Goal: Information Seeking & Learning: Check status

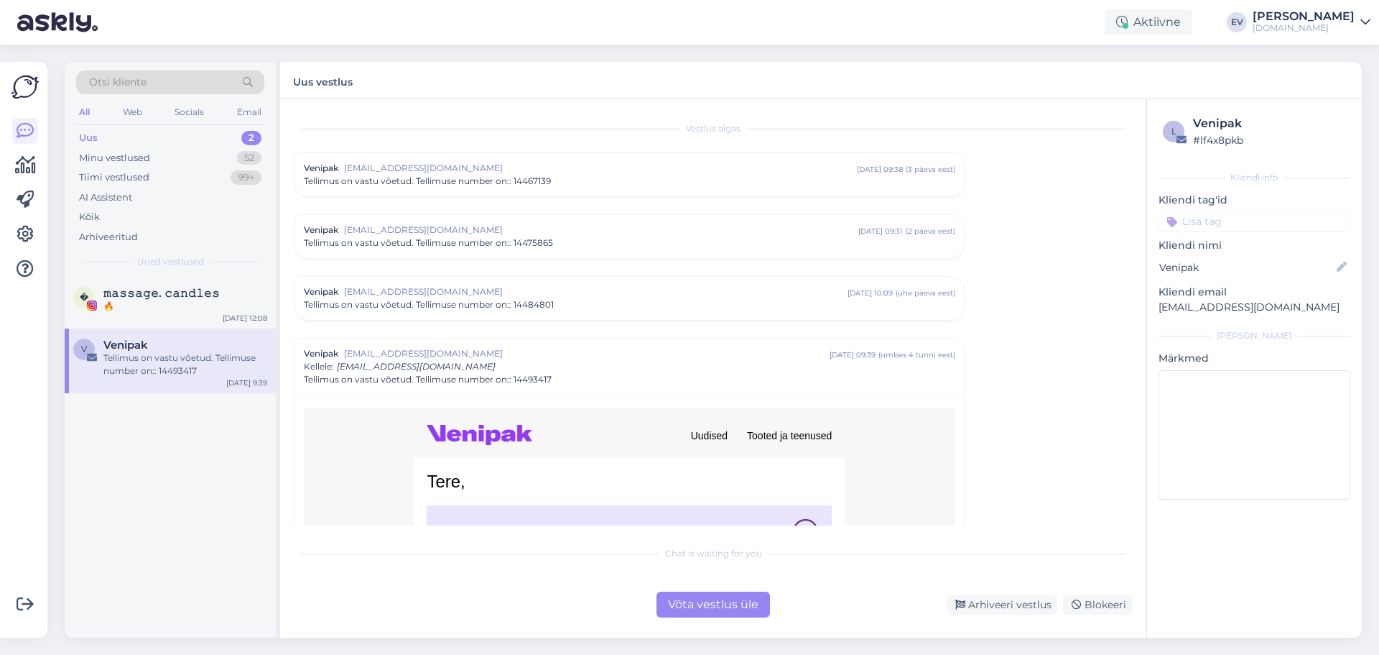
scroll to position [660, 0]
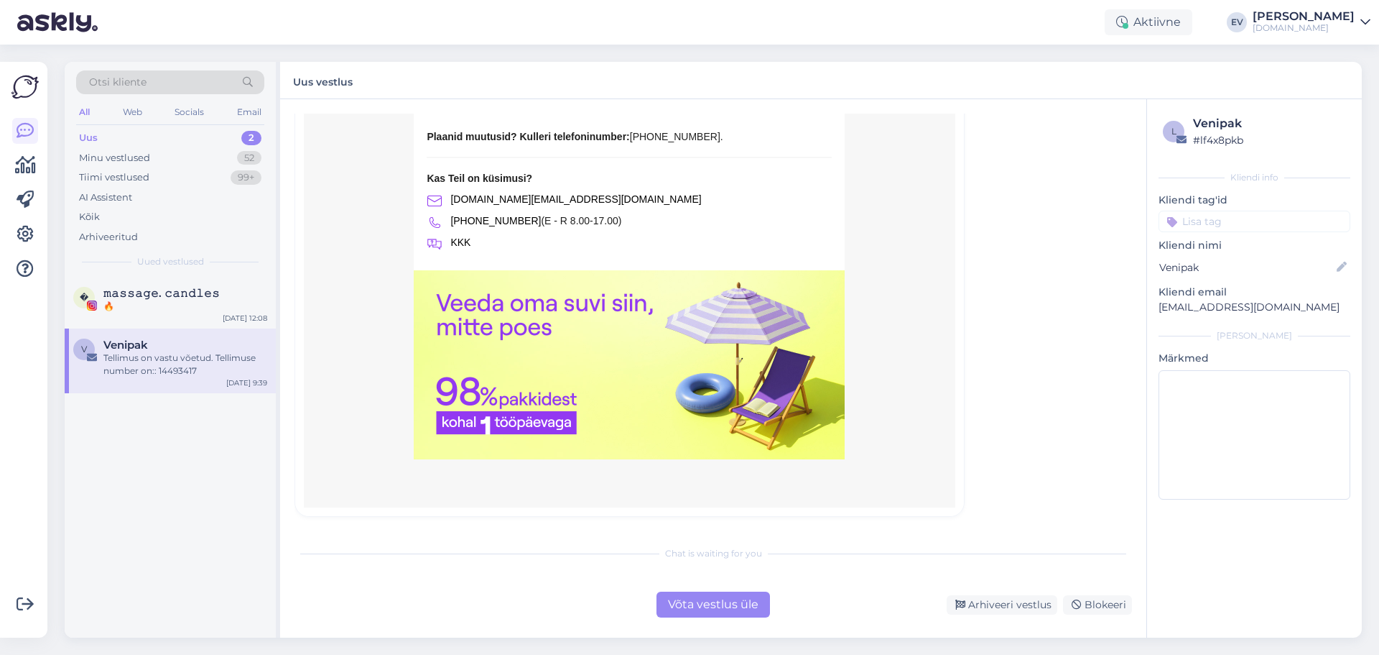
click at [165, 137] on div "Uus 2" at bounding box center [170, 138] width 188 height 20
click at [190, 292] on span "𝚖𝚊𝚜𝚜𝚊𝚐𝚎. 𝚌𝚊𝚗𝚍𝚕𝚎𝚜" at bounding box center [161, 293] width 116 height 13
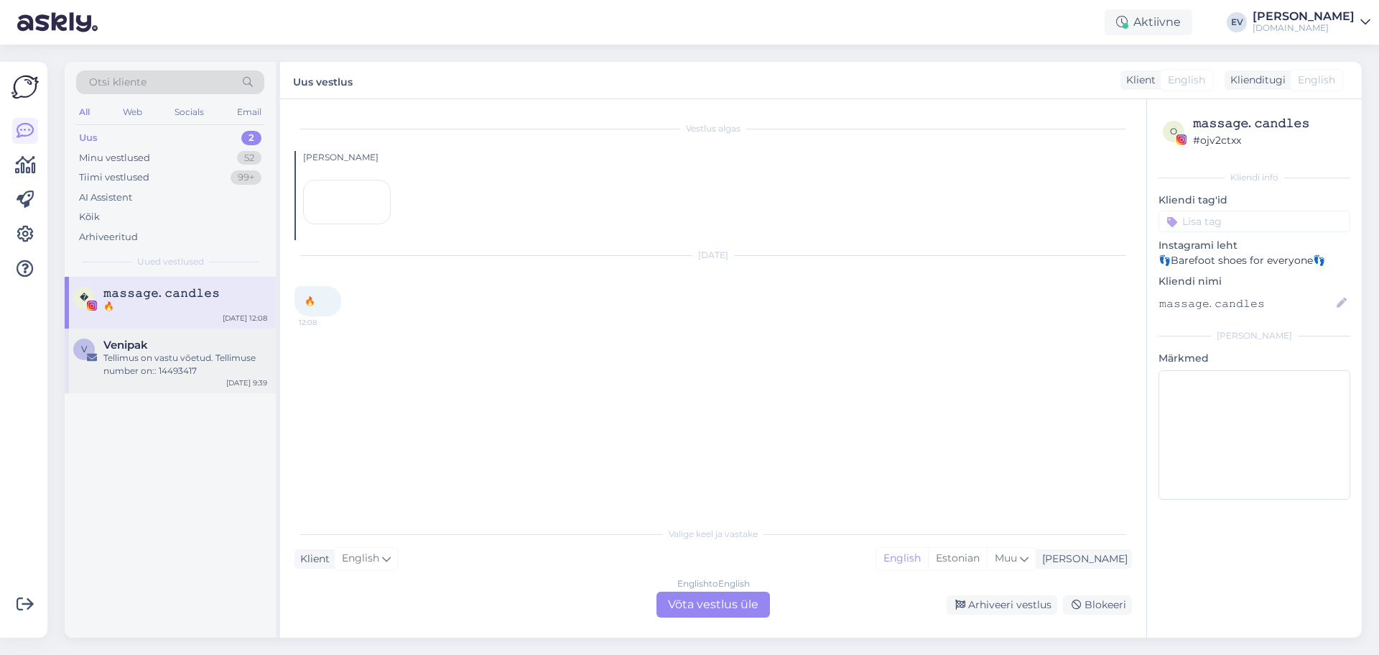
scroll to position [0, 0]
click at [172, 353] on div "Tellimus on vastu võetud. Tellimuse number on:: 14493417" at bounding box center [185, 364] width 164 height 26
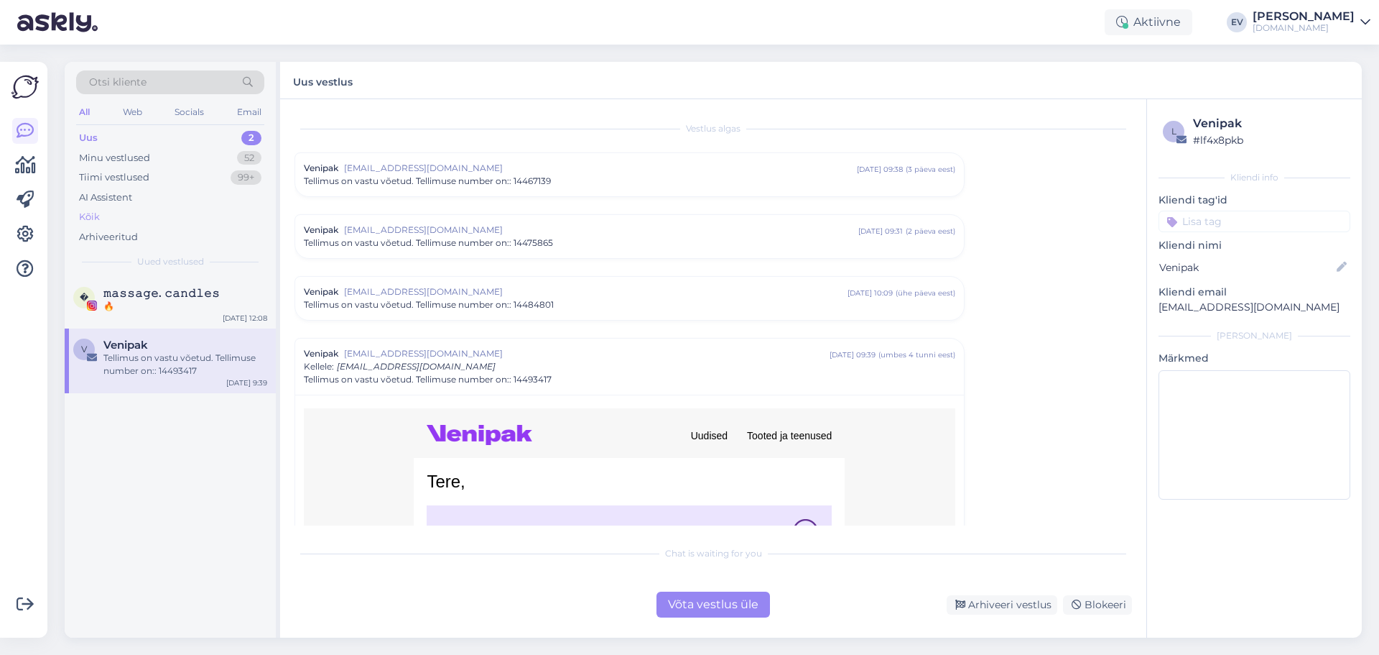
click at [162, 220] on div "Kõik" at bounding box center [170, 217] width 188 height 20
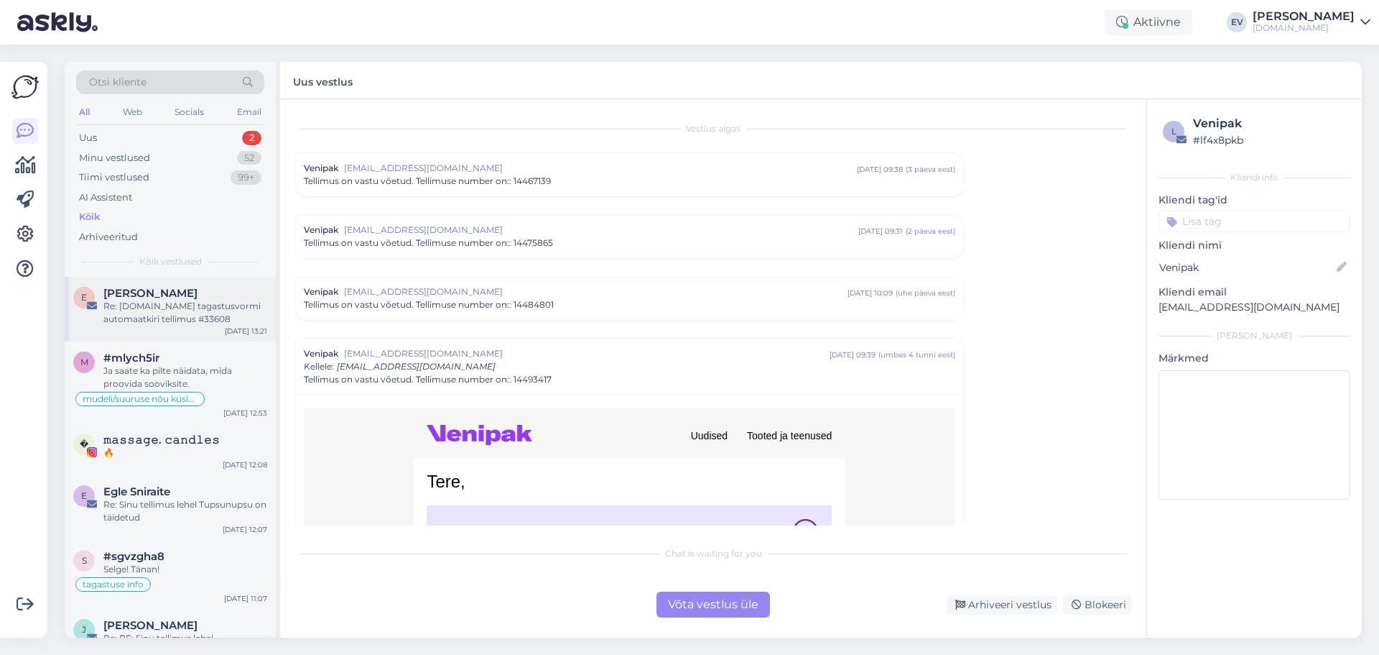
click at [144, 302] on div "Re: [DOMAIN_NAME] tagastusvormi automaatkiri tellimus #33608" at bounding box center [185, 313] width 164 height 26
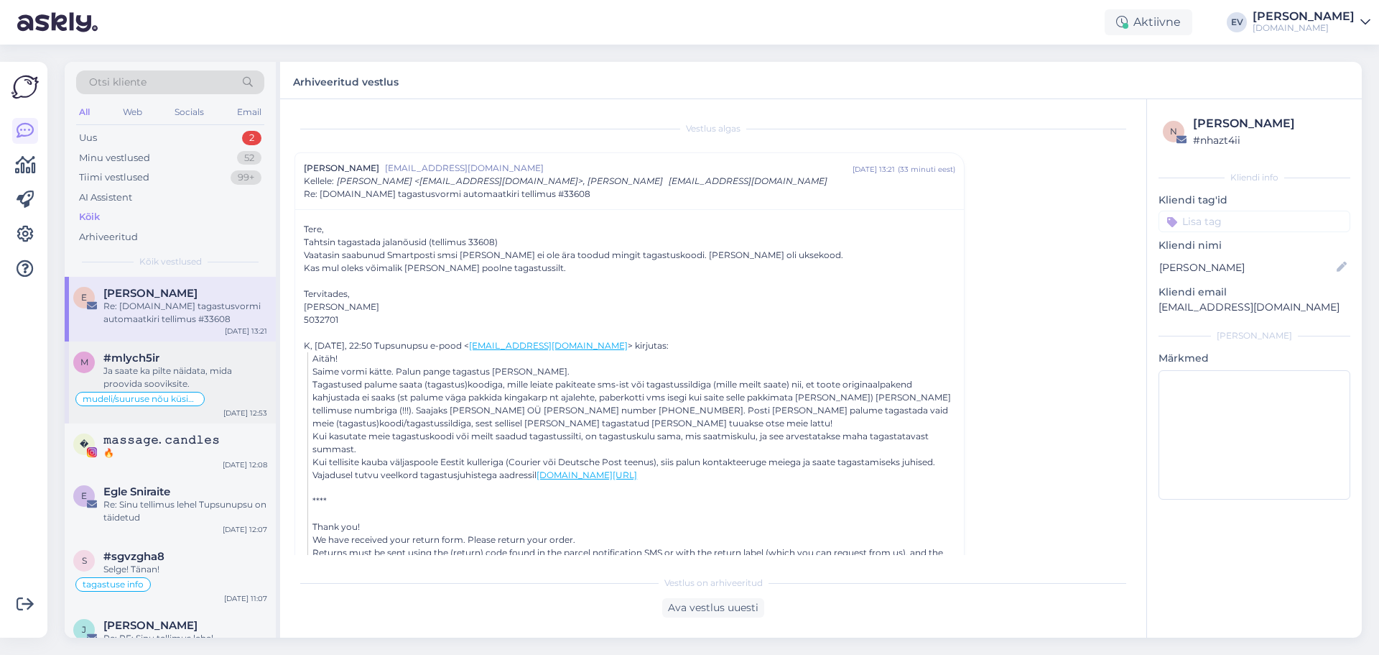
click at [235, 392] on div "mudeli/suuruse nõu küsimine" at bounding box center [170, 398] width 194 height 17
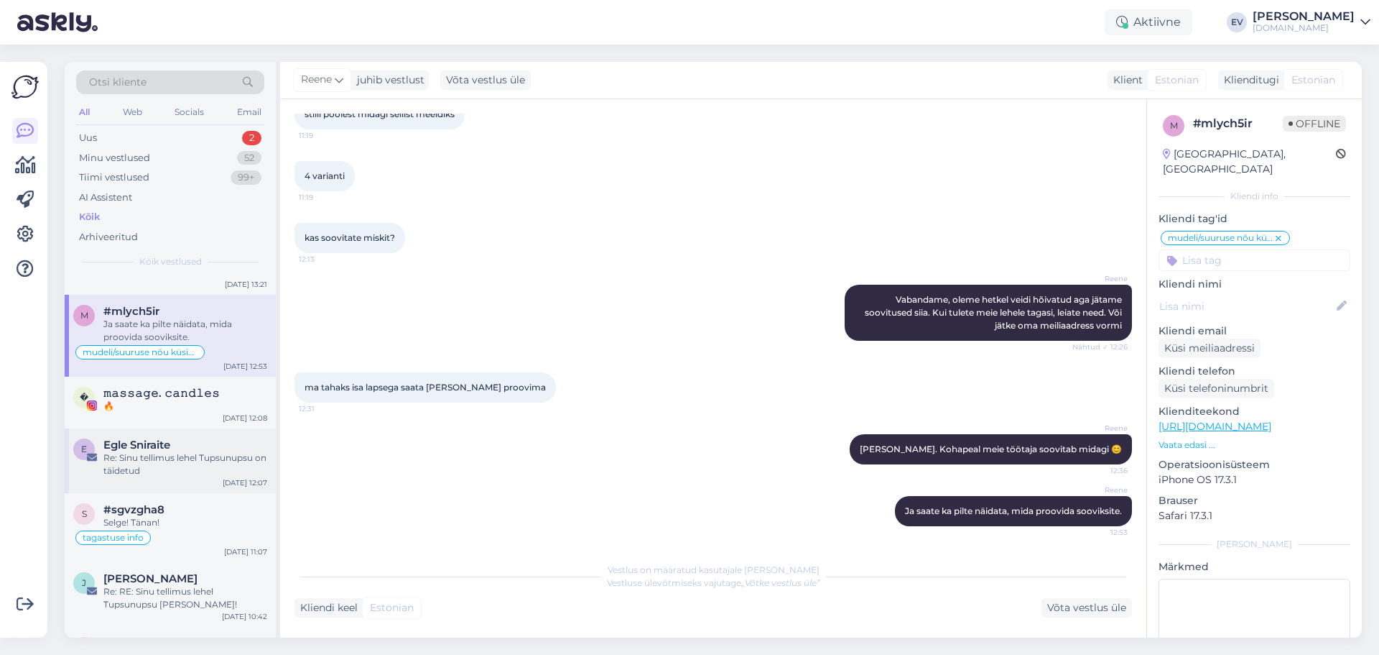
scroll to position [72, 0]
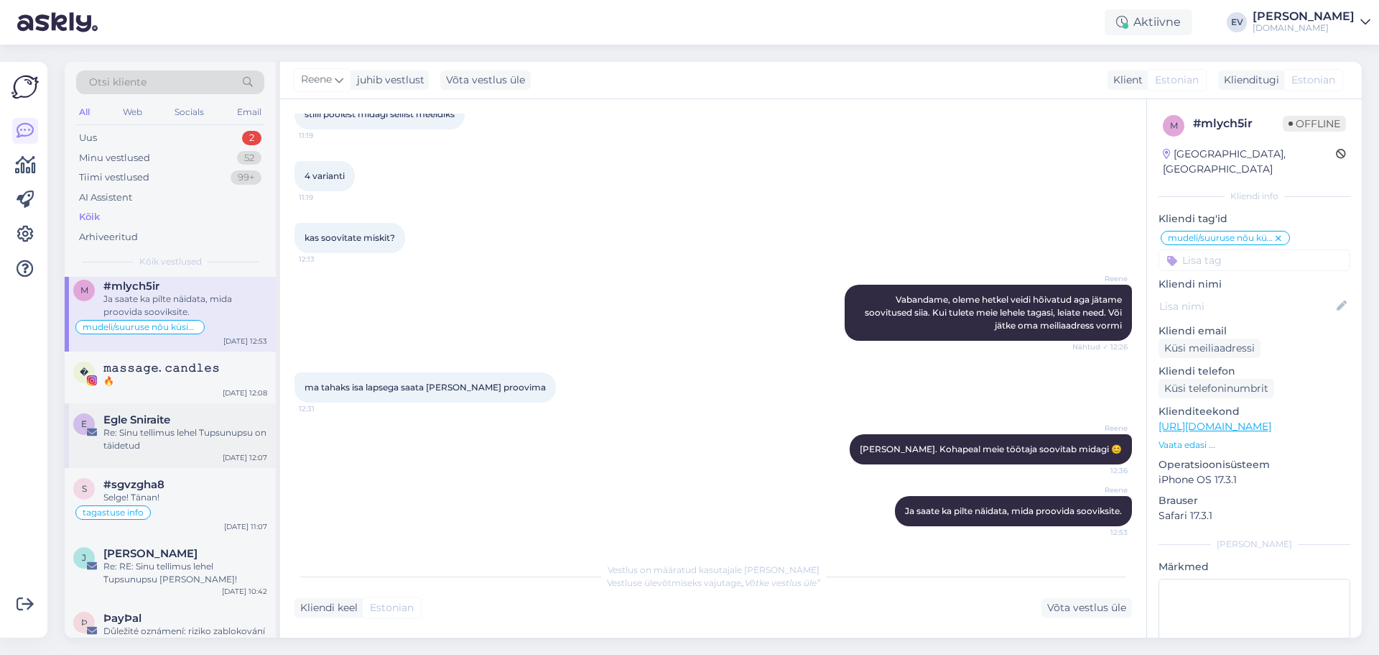
click at [195, 432] on div "Re: Sinu tellimus lehel Tupsunupsu on täidetud" at bounding box center [185, 439] width 164 height 26
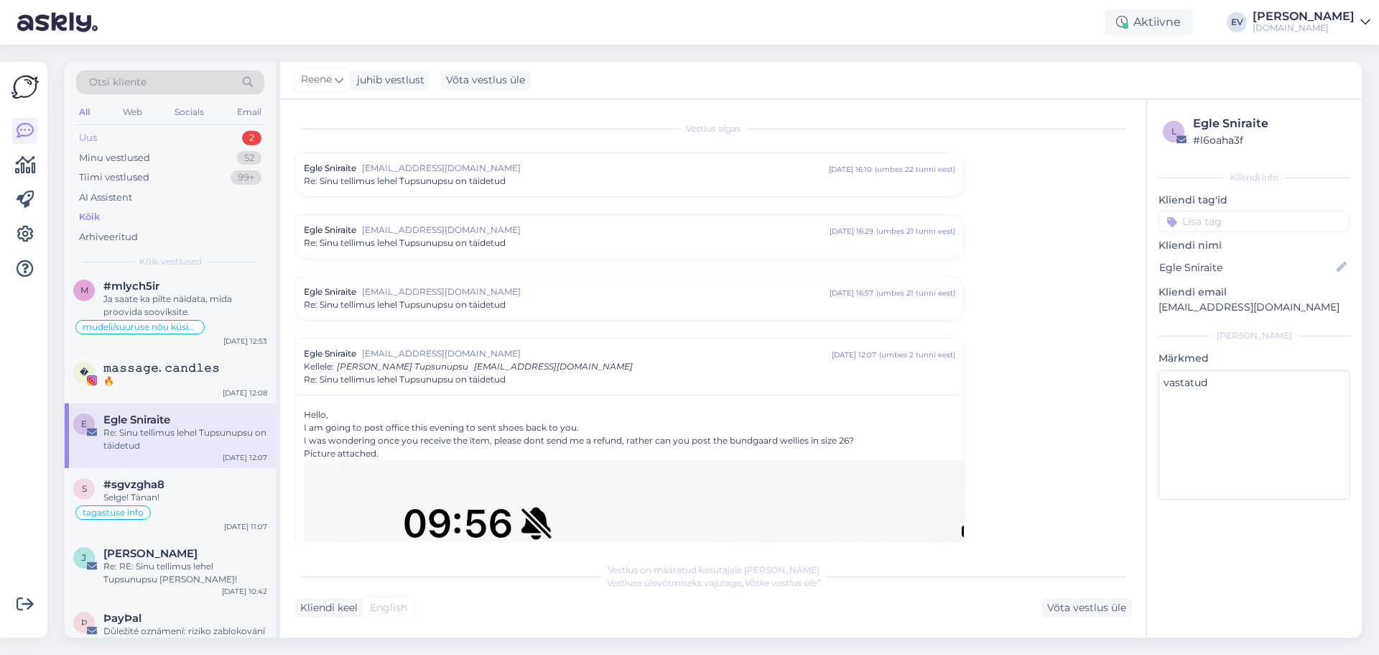
click at [182, 134] on div "Uus 2" at bounding box center [170, 138] width 188 height 20
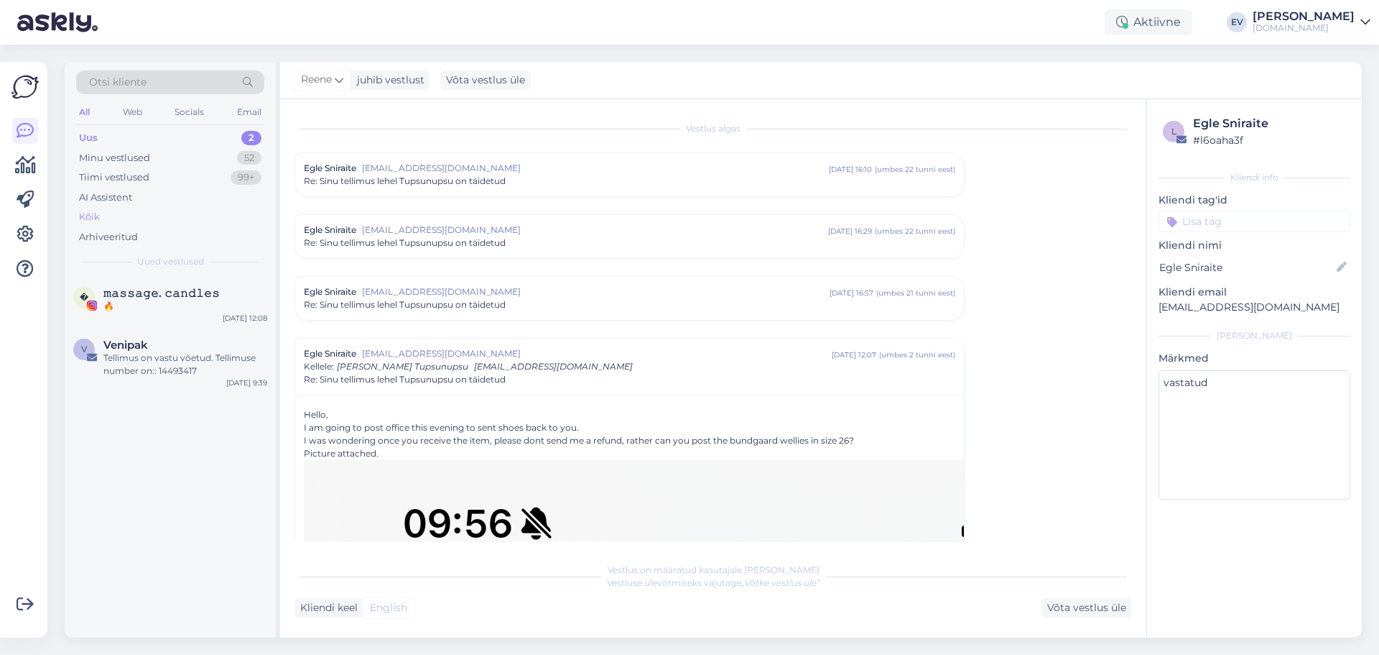
click at [133, 216] on div "Kõik" at bounding box center [170, 217] width 188 height 20
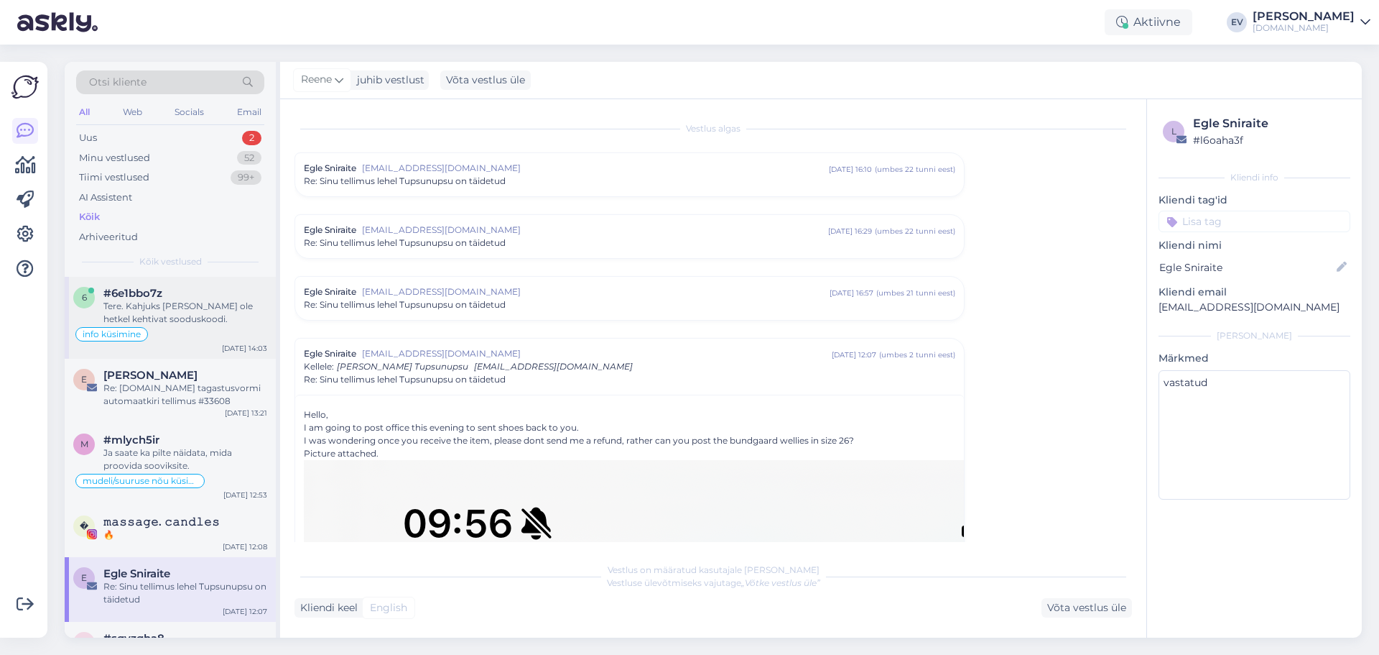
click at [223, 305] on div "Tere. Kahjuks [PERSON_NAME] ole hetkel kehtivat sooduskoodi." at bounding box center [185, 313] width 164 height 26
